Goal: Information Seeking & Learning: Learn about a topic

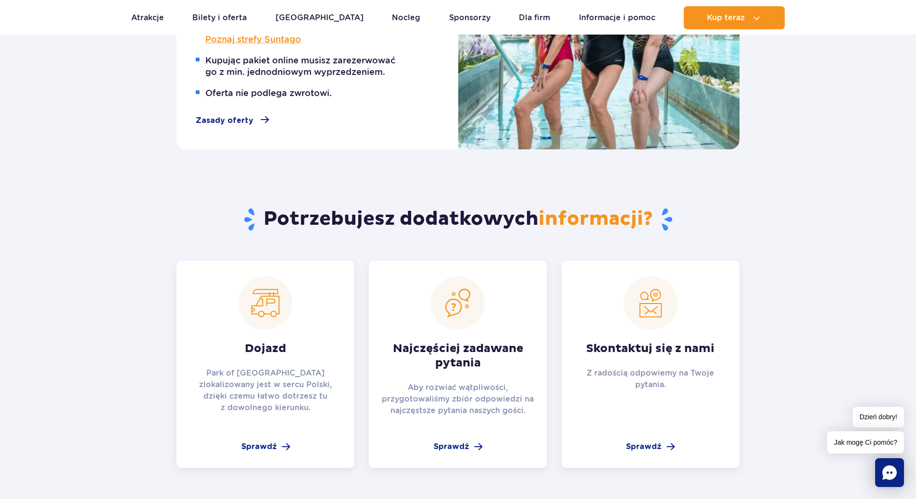
click at [463, 258] on div "Potrzebujesz dodatkowych informacji? Dojazd Park of Poland zlokalizowany jest w…" at bounding box center [457, 337] width 577 height 261
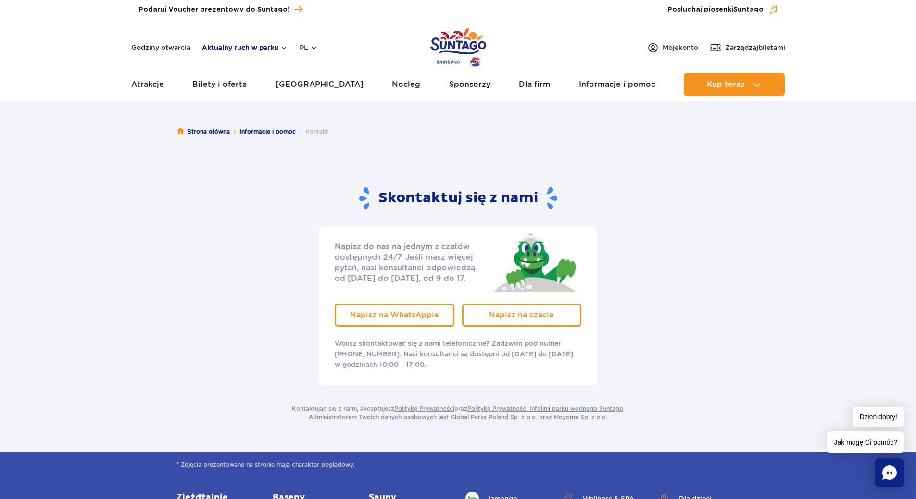
click at [266, 45] on button "Aktualny ruch w parku" at bounding box center [245, 48] width 86 height 8
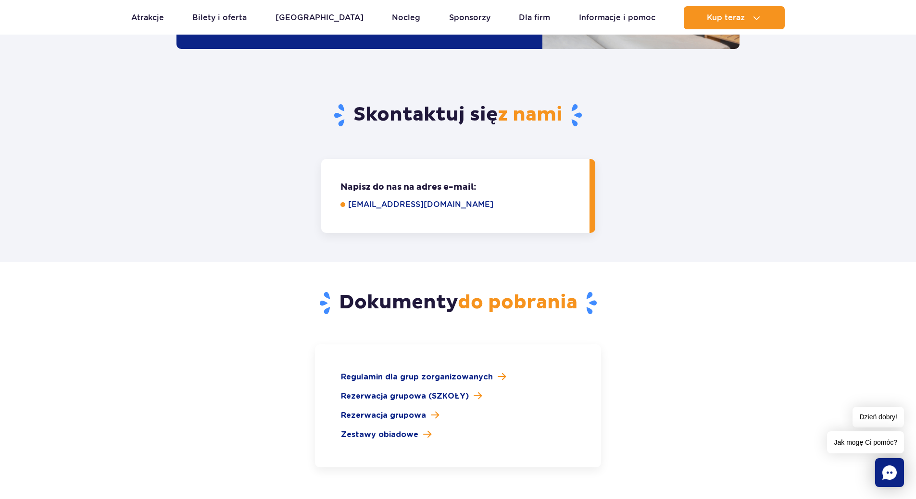
scroll to position [1250, 0]
